Goal: Information Seeking & Learning: Find specific fact

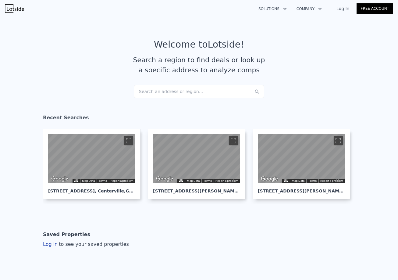
click at [178, 89] on div "Search an address or region..." at bounding box center [199, 91] width 130 height 13
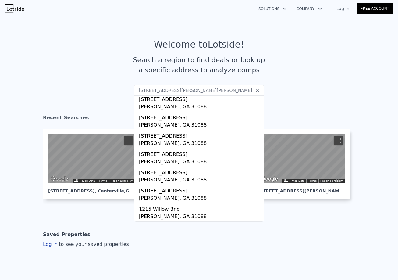
drag, startPoint x: 144, startPoint y: 89, endPoint x: 148, endPoint y: 86, distance: 4.7
click at [145, 87] on input "[STREET_ADDRESS][PERSON_NAME][PERSON_NAME]" at bounding box center [199, 90] width 130 height 11
click at [203, 94] on input "[STREET_ADDRESS][PERSON_NAME][PERSON_NAME]" at bounding box center [199, 90] width 130 height 11
click at [183, 90] on input "[STREET_ADDRESS][PERSON_NAME][PERSON_NAME]" at bounding box center [199, 90] width 130 height 11
click at [219, 89] on input "[STREET_ADDRESS][PERSON_NAME][PERSON_NAME]" at bounding box center [199, 90] width 130 height 11
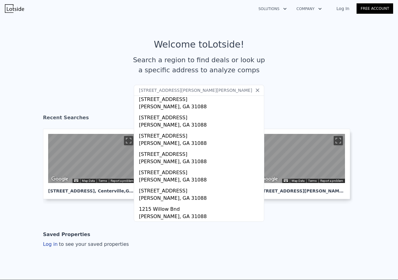
click at [222, 86] on input "[STREET_ADDRESS][PERSON_NAME][PERSON_NAME]" at bounding box center [199, 90] width 130 height 11
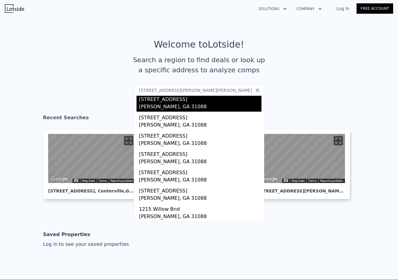
type input "[STREET_ADDRESS][PERSON_NAME][PERSON_NAME]"
click at [187, 105] on div "[PERSON_NAME], GA 31088" at bounding box center [200, 107] width 123 height 9
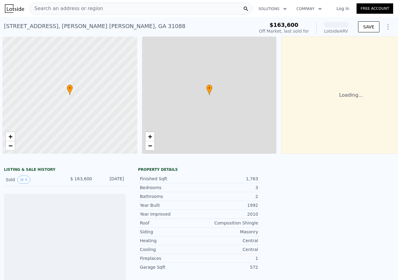
scroll to position [0, 2]
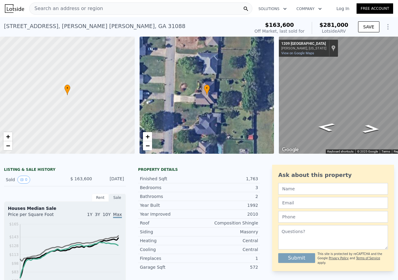
click at [216, 9] on div "Search an address or region" at bounding box center [140, 8] width 223 height 12
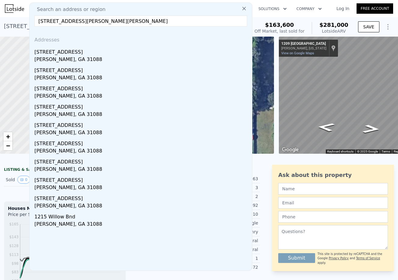
click at [48, 21] on input "[STREET_ADDRESS][PERSON_NAME][PERSON_NAME]" at bounding box center [140, 21] width 213 height 11
type input "[STREET_ADDRESS][PERSON_NAME][PERSON_NAME]"
